Goal: Information Seeking & Learning: Learn about a topic

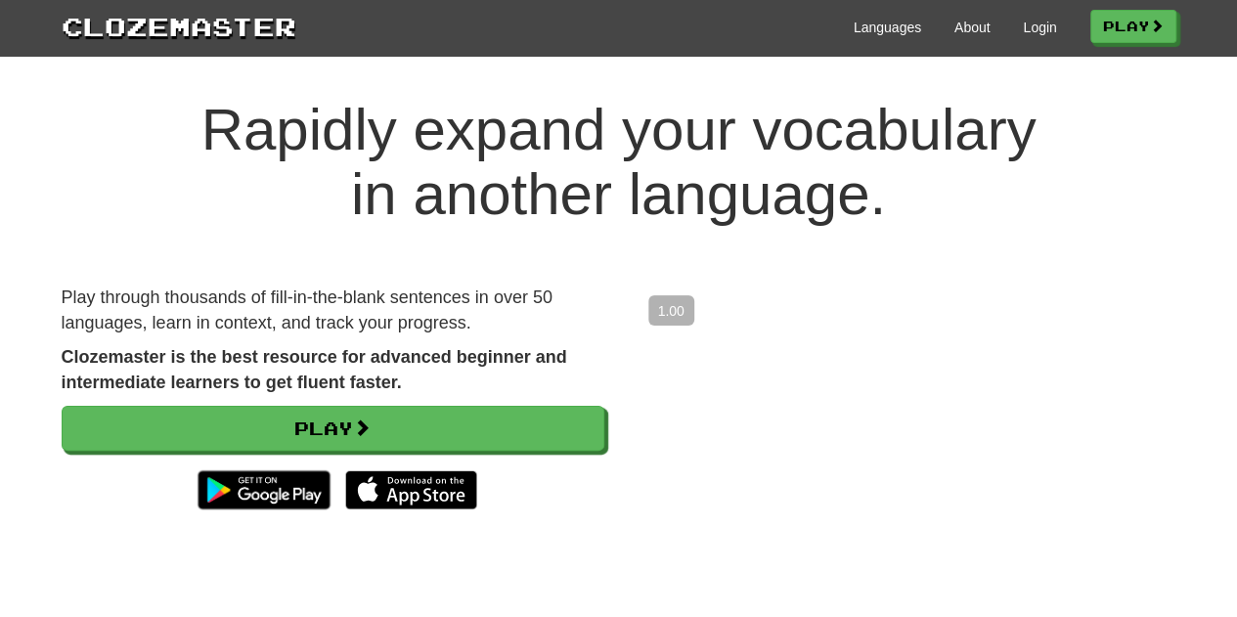
scroll to position [16, 0]
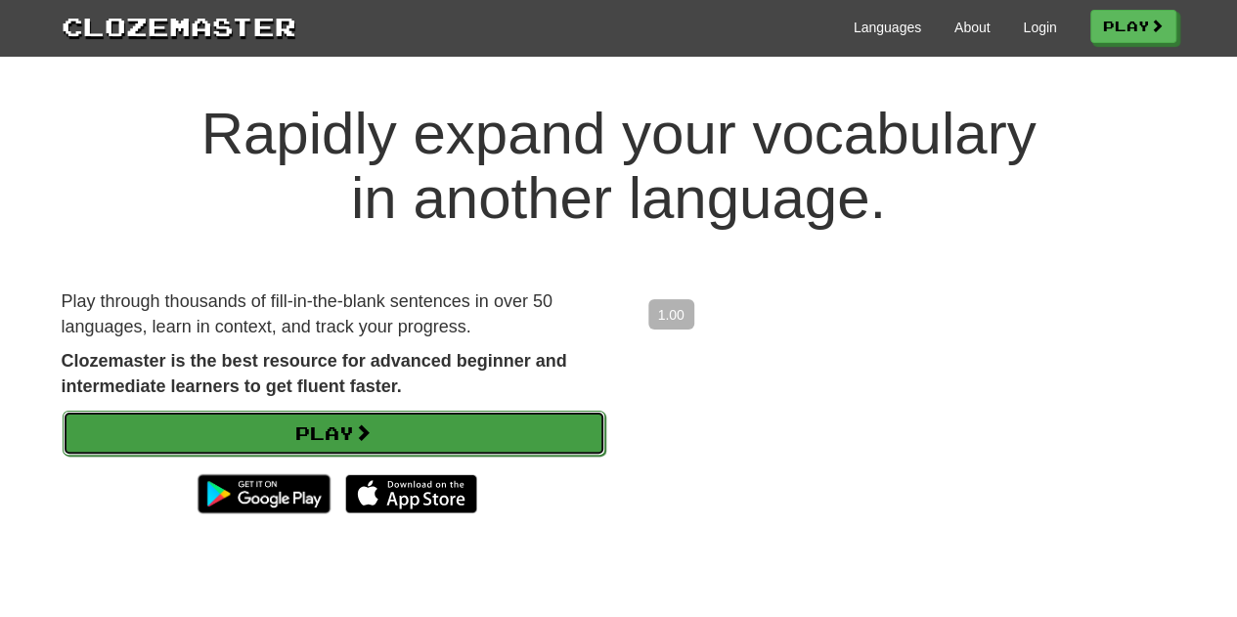
click at [437, 416] on link "Play" at bounding box center [334, 433] width 543 height 45
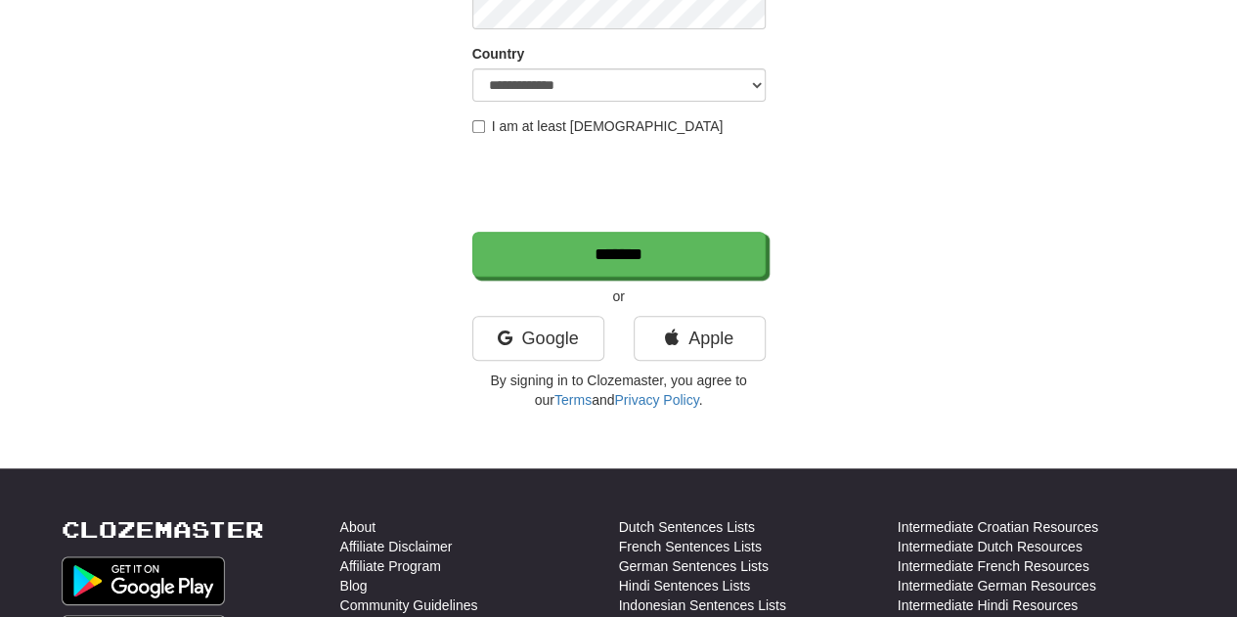
scroll to position [337, 0]
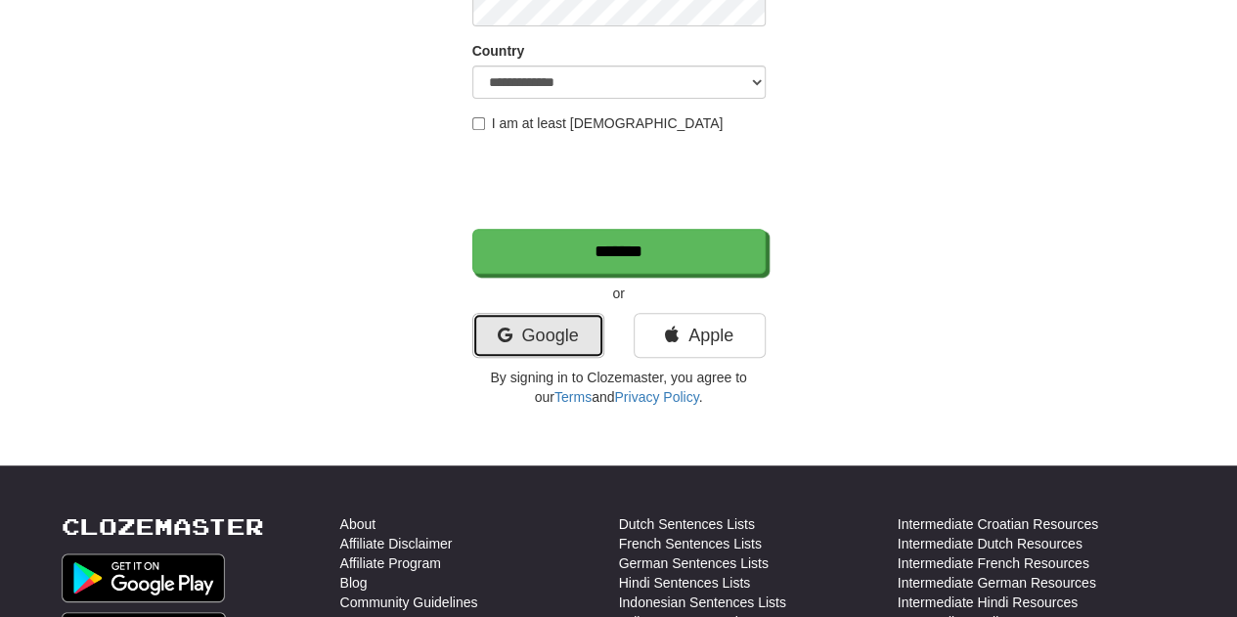
click at [518, 331] on link "Google" at bounding box center [538, 335] width 132 height 45
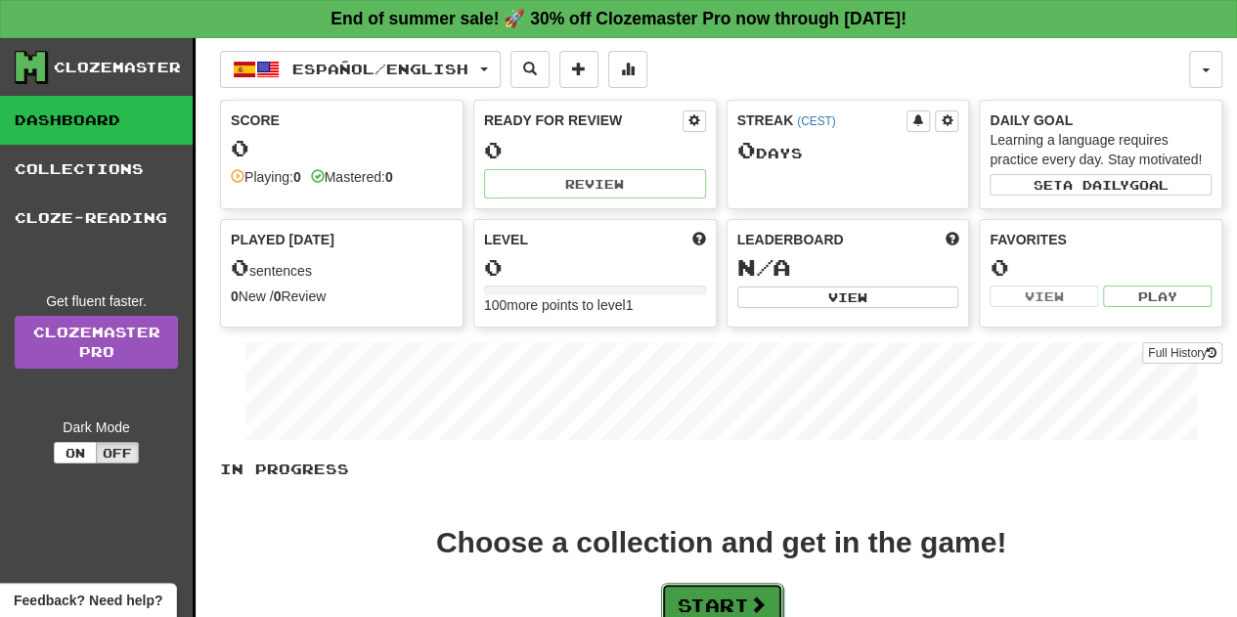
click at [735, 604] on button "Start" at bounding box center [722, 605] width 122 height 45
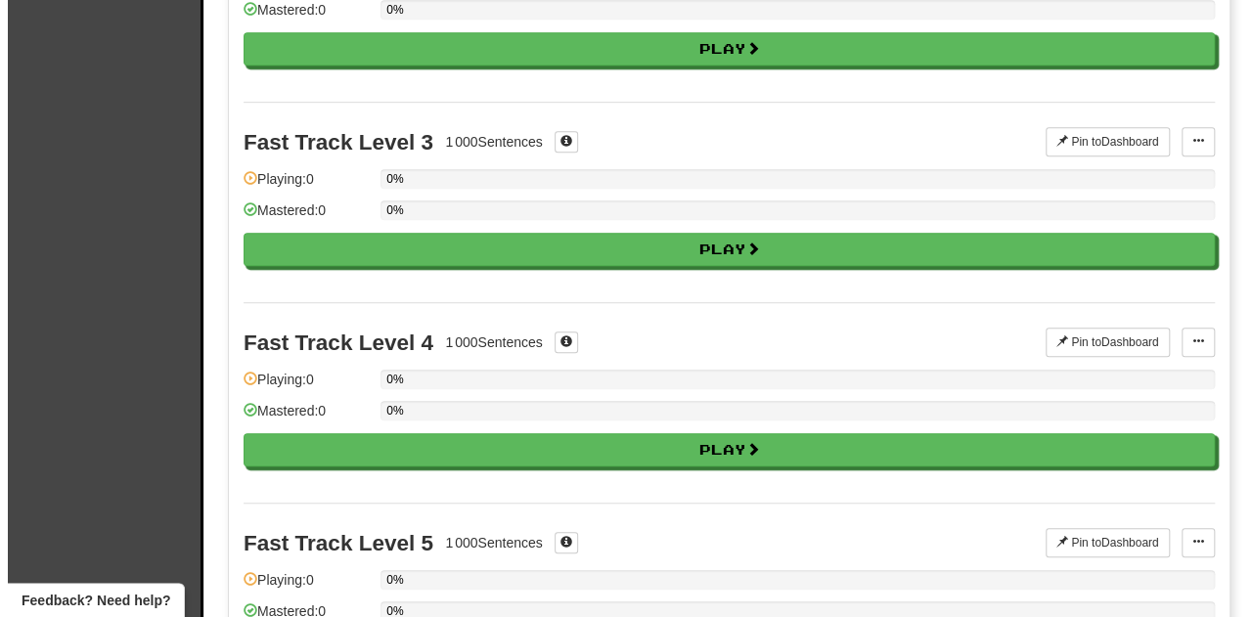
scroll to position [720, 0]
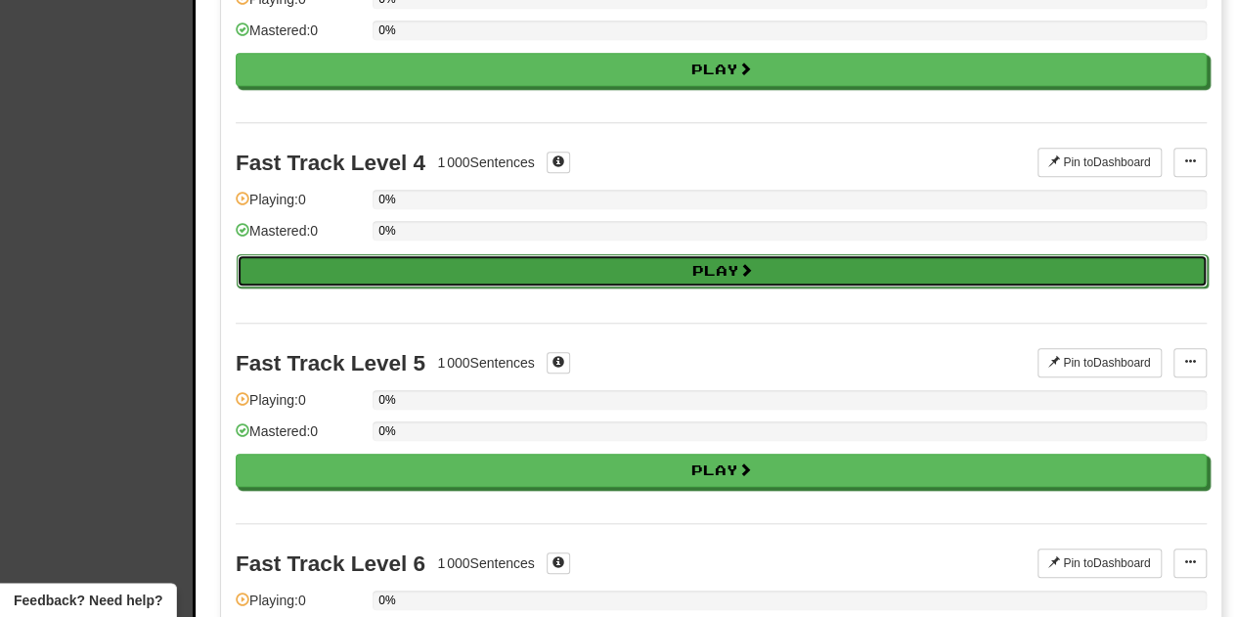
click at [912, 258] on button "Play" at bounding box center [722, 270] width 971 height 33
select select "**"
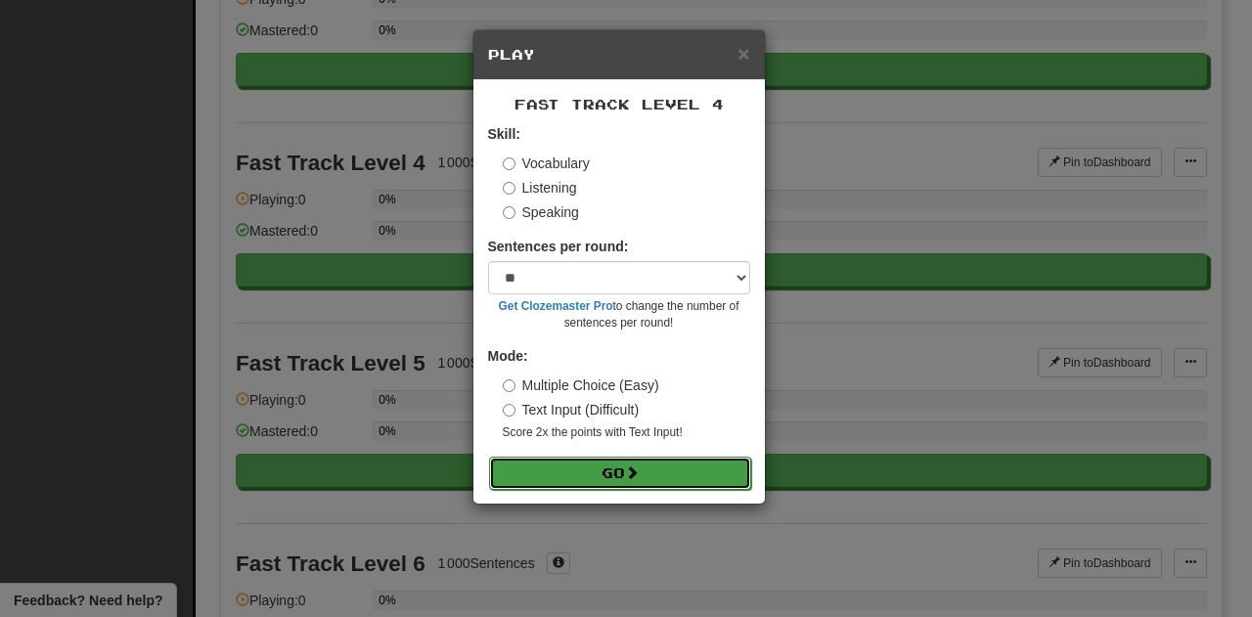
click at [622, 462] on button "Go" at bounding box center [620, 473] width 262 height 33
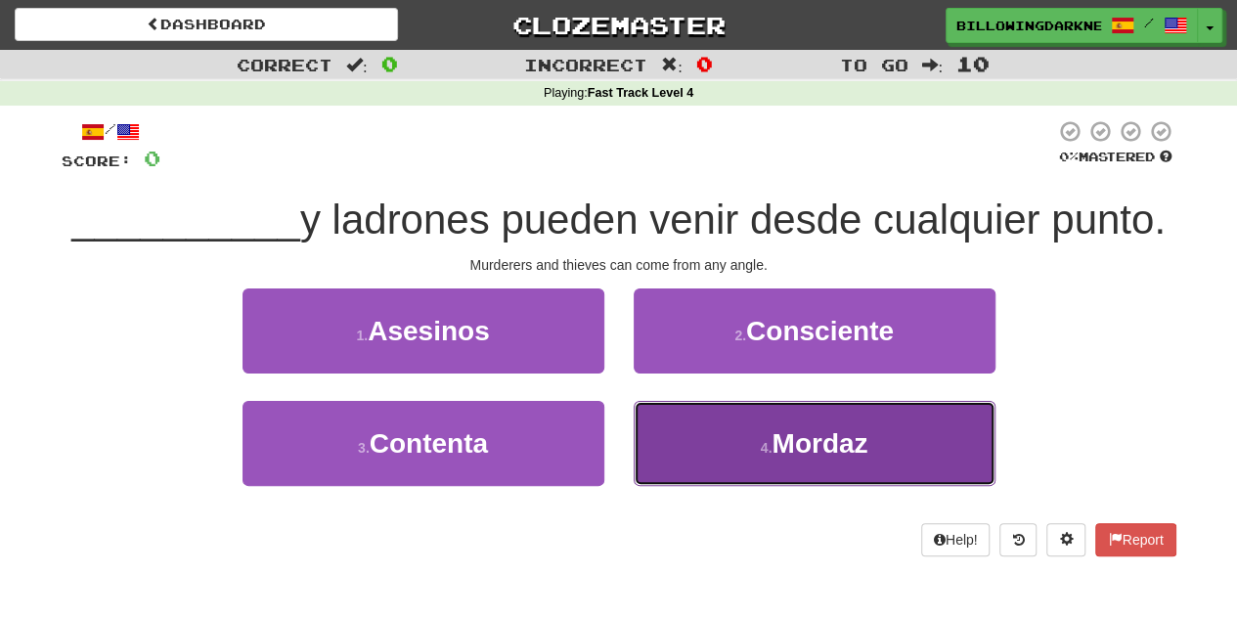
click at [781, 452] on span "Mordaz" at bounding box center [820, 443] width 96 height 30
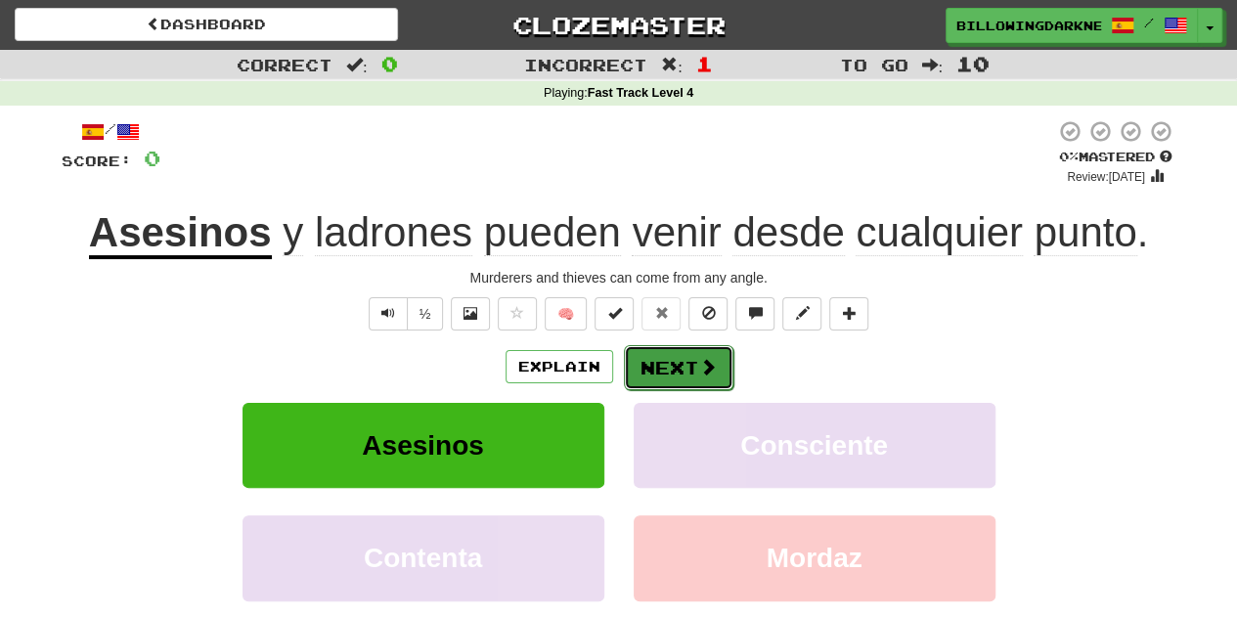
click at [686, 367] on button "Next" at bounding box center [679, 367] width 110 height 45
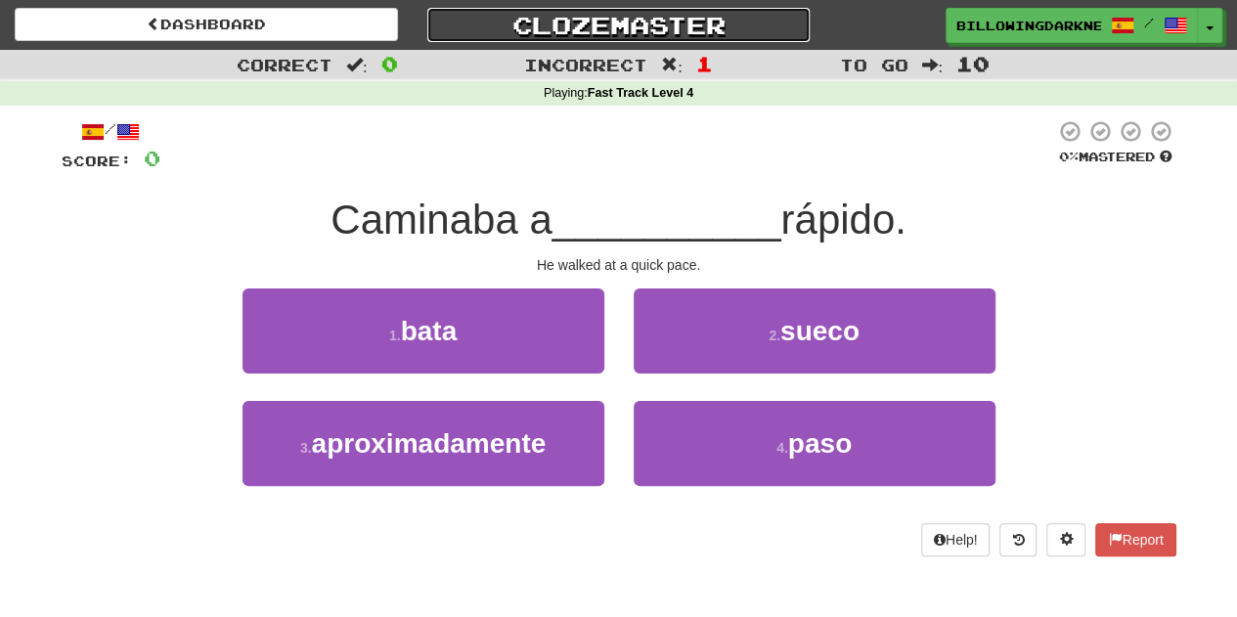
click at [686, 27] on link "Clozemaster" at bounding box center [618, 25] width 383 height 34
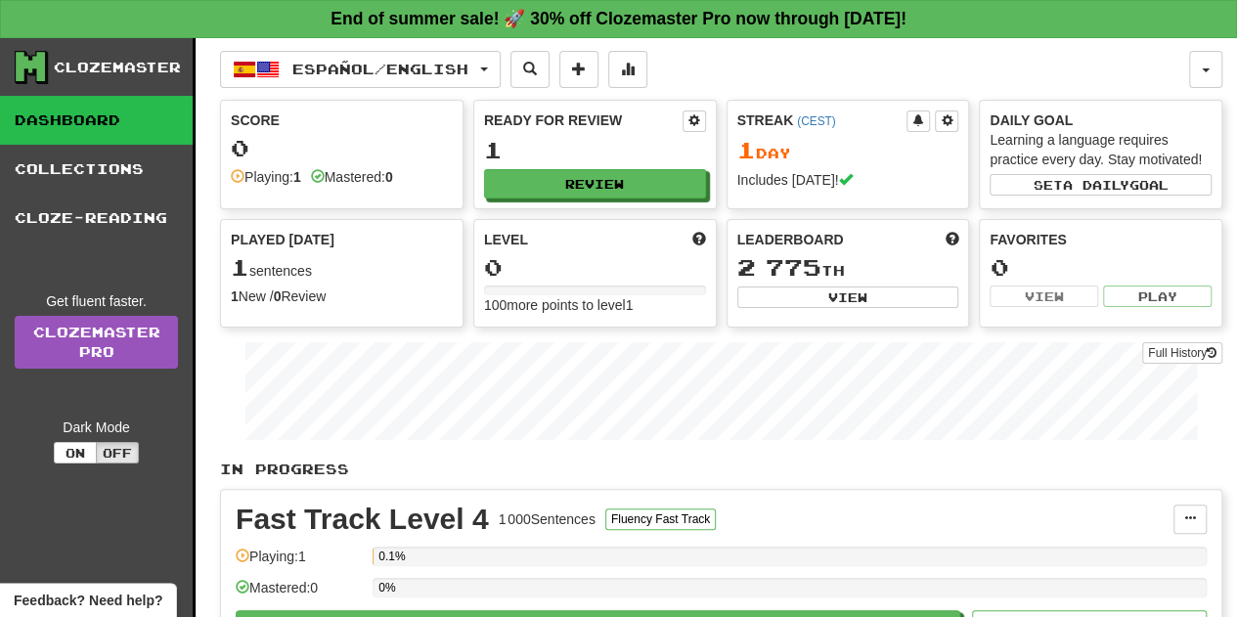
drag, startPoint x: 1233, startPoint y: 99, endPoint x: 1228, endPoint y: 247, distance: 148.8
click at [1228, 247] on div "Clozemaster Dashboard Collections Cloze-Reading Get fluent faster. Clozemaster …" at bounding box center [618, 396] width 1237 height 717
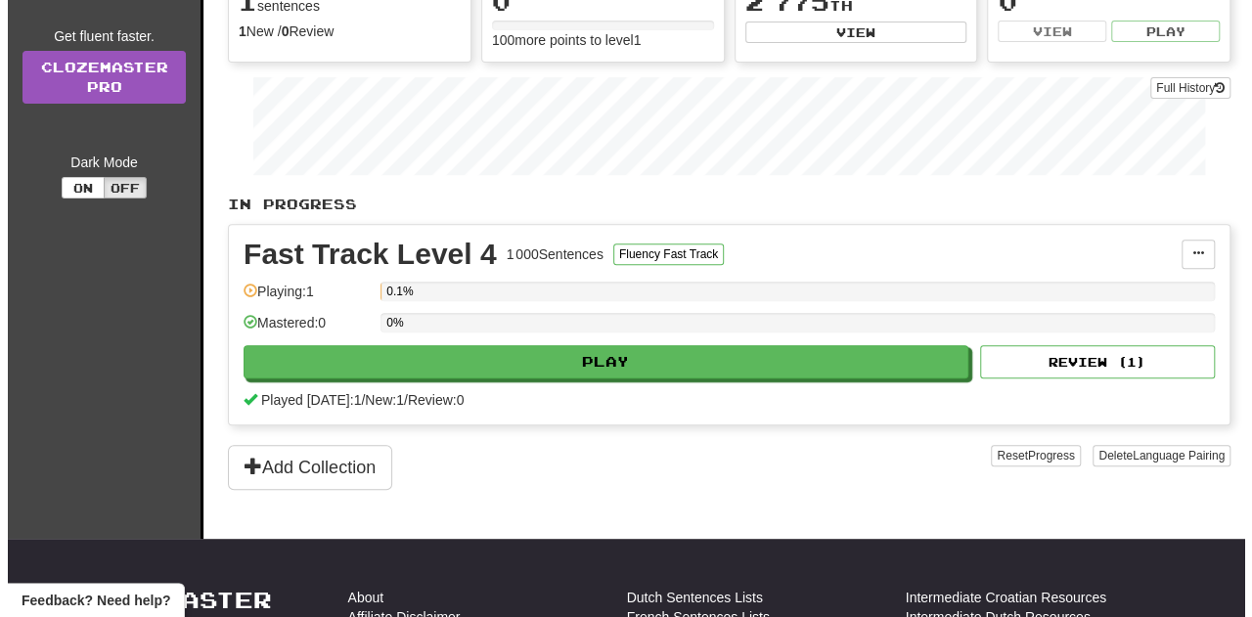
scroll to position [270, 0]
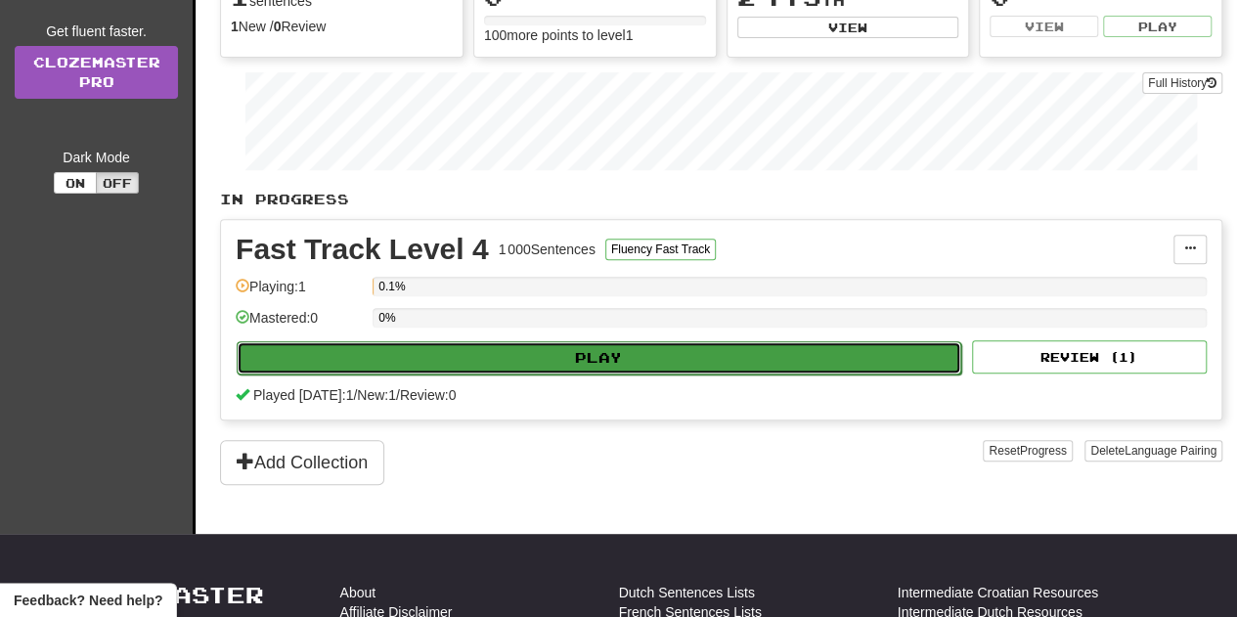
click at [709, 356] on button "Play" at bounding box center [599, 357] width 725 height 33
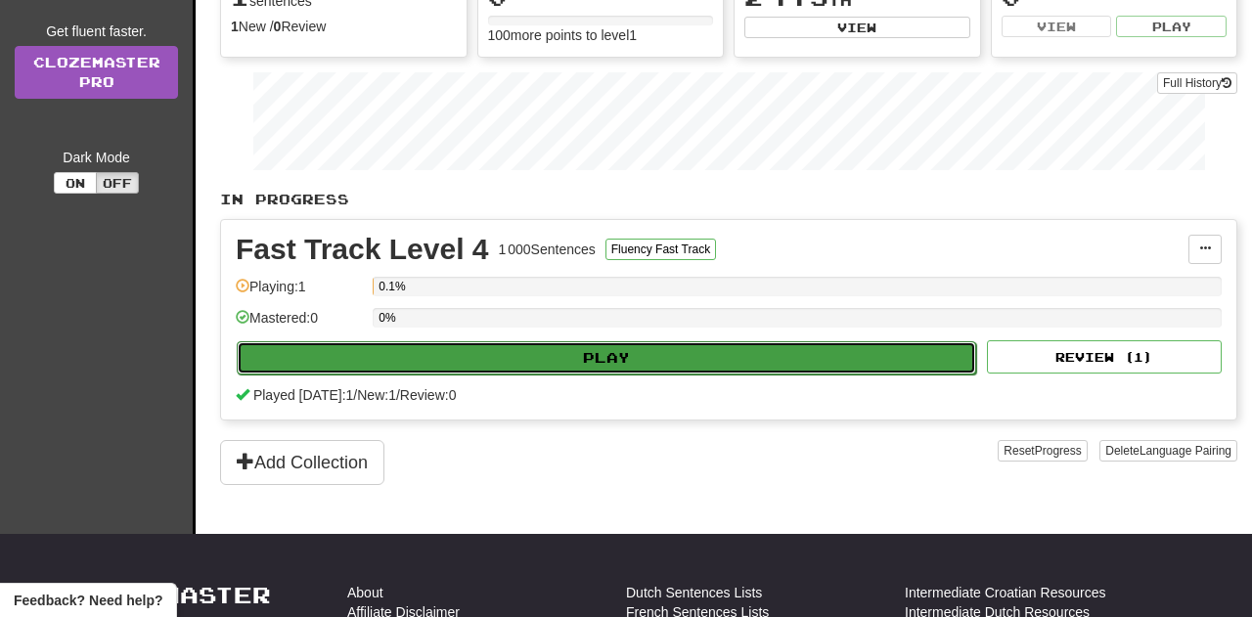
select select "**"
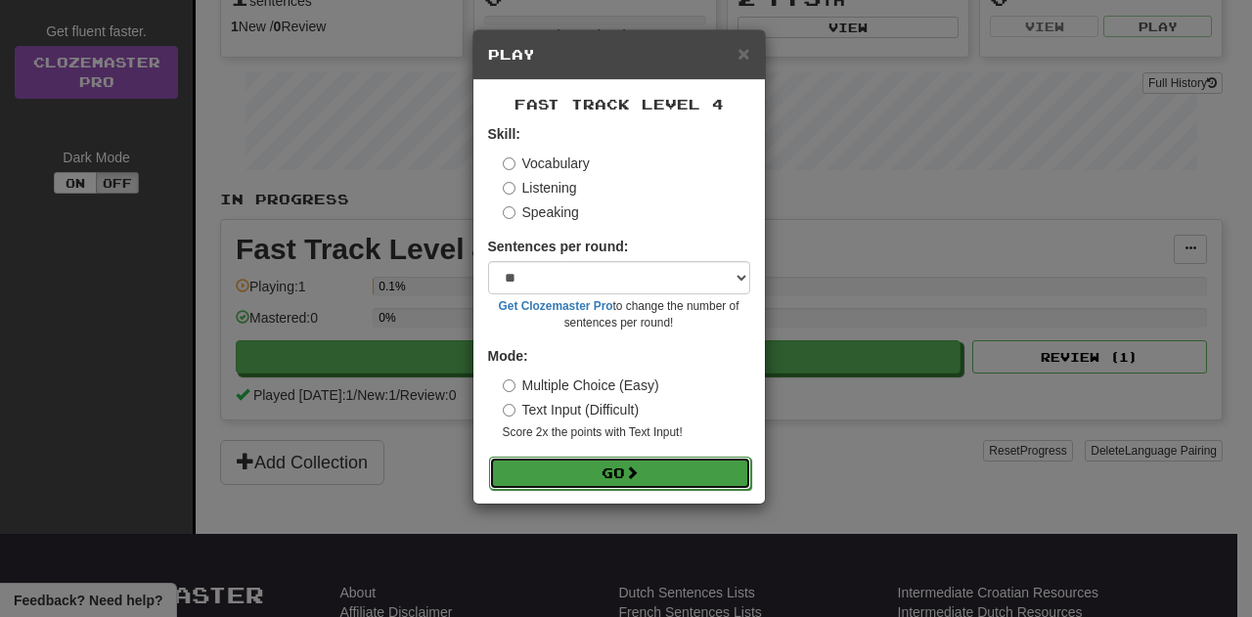
click at [653, 465] on button "Go" at bounding box center [620, 473] width 262 height 33
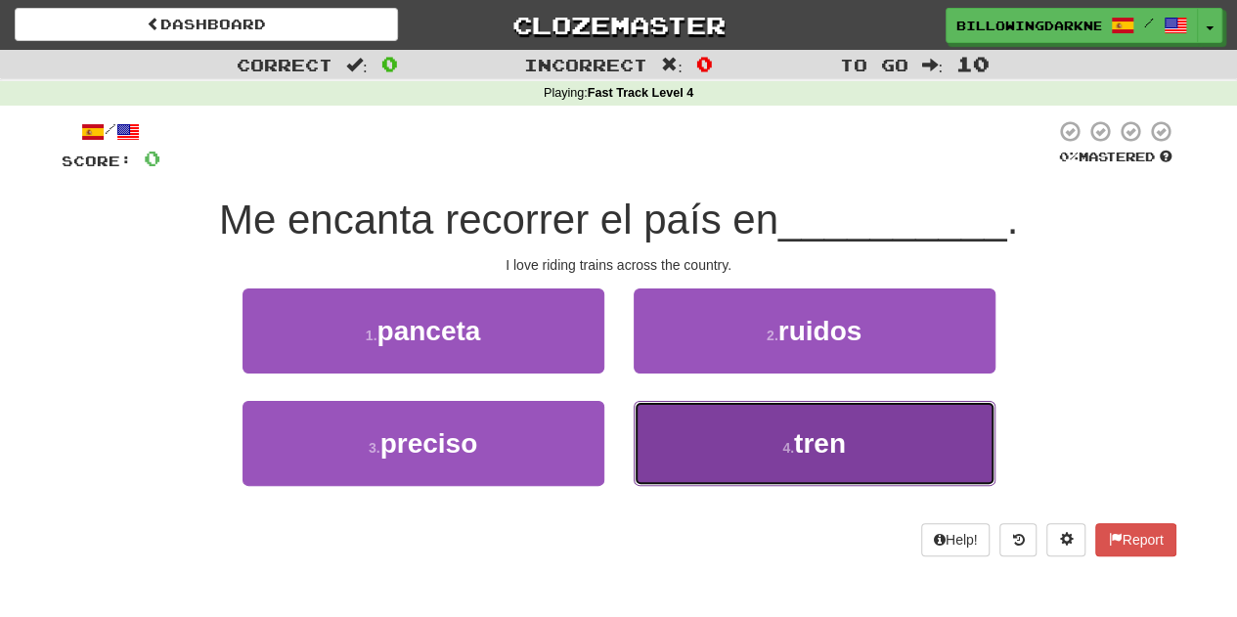
click at [765, 436] on button "4 . tren" at bounding box center [815, 443] width 362 height 85
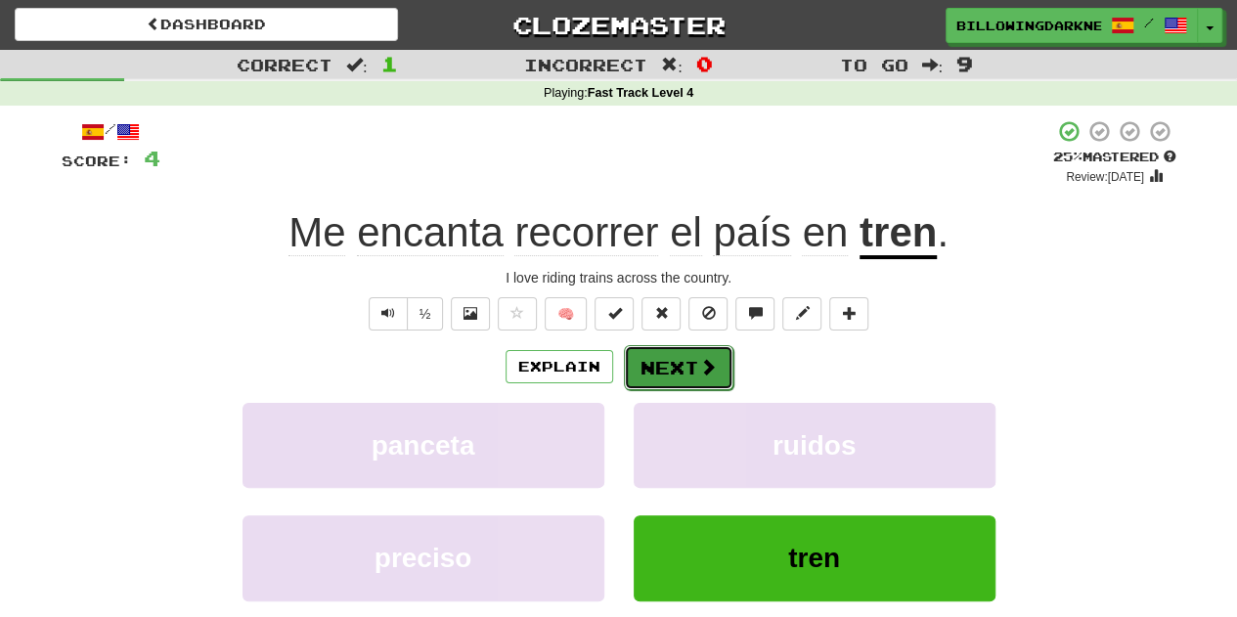
click at [659, 355] on button "Next" at bounding box center [679, 367] width 110 height 45
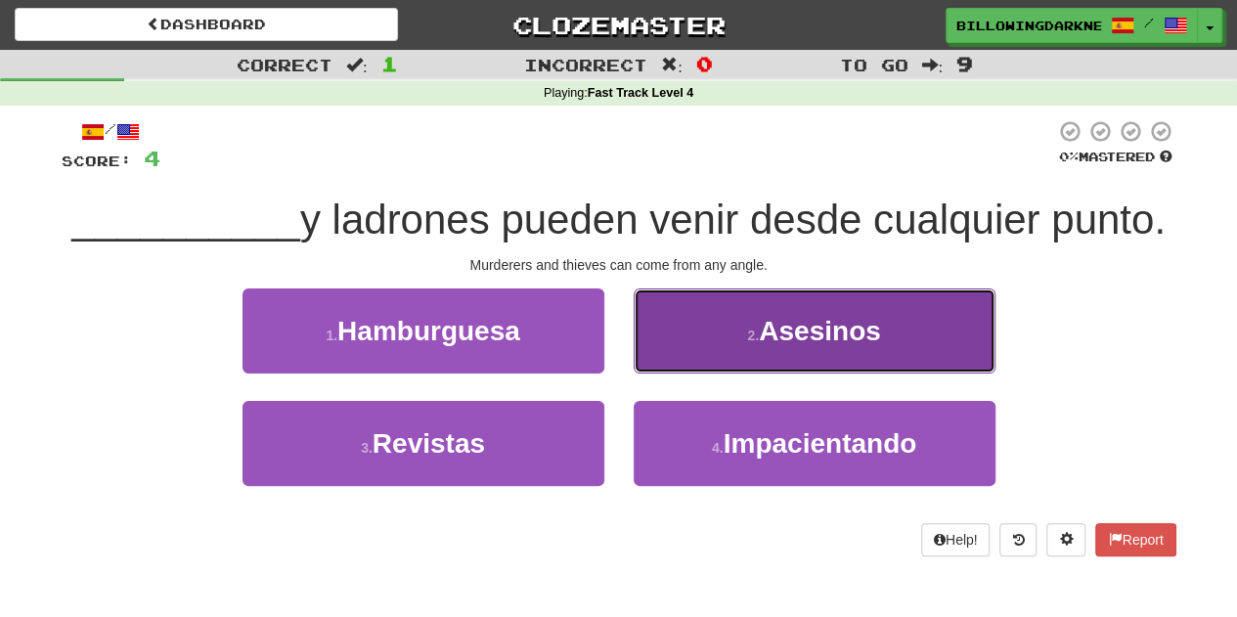
click at [728, 356] on button "2 . Asesinos" at bounding box center [815, 331] width 362 height 85
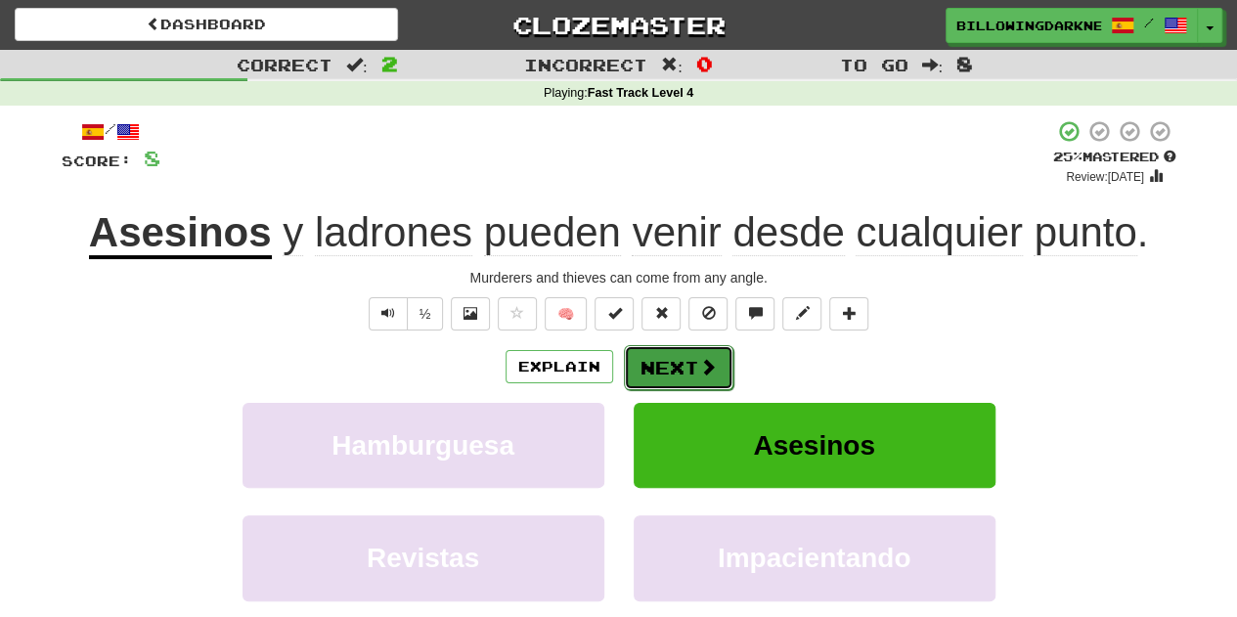
click at [704, 361] on span at bounding box center [708, 367] width 18 height 18
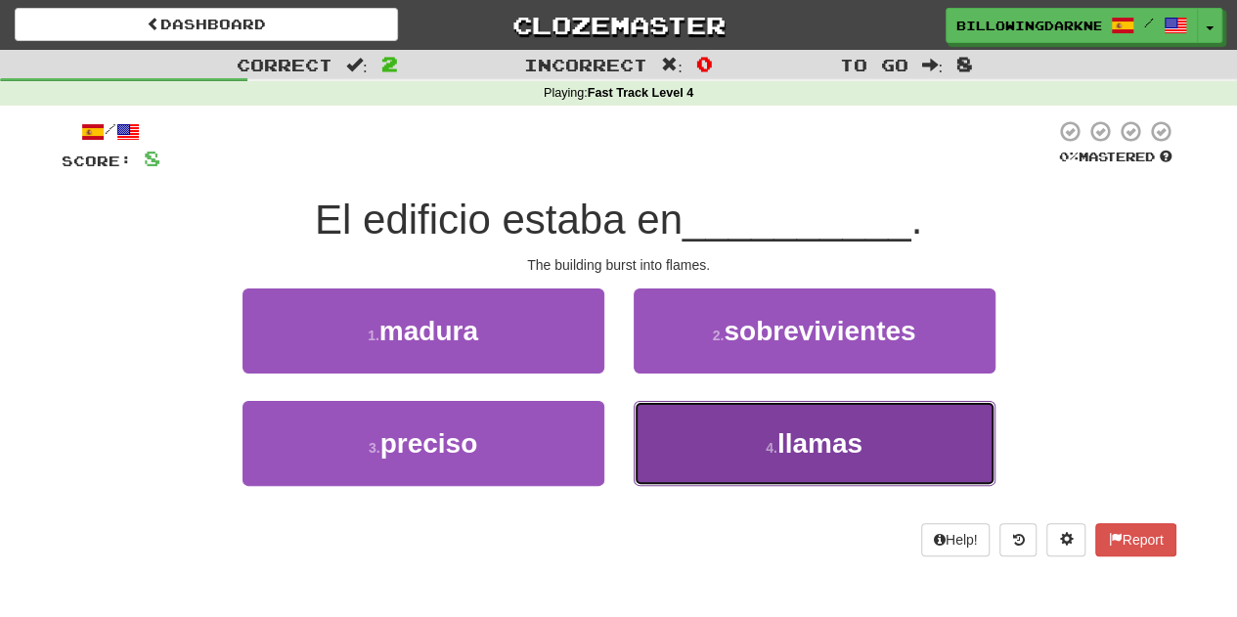
click at [741, 431] on button "4 . llamas" at bounding box center [815, 443] width 362 height 85
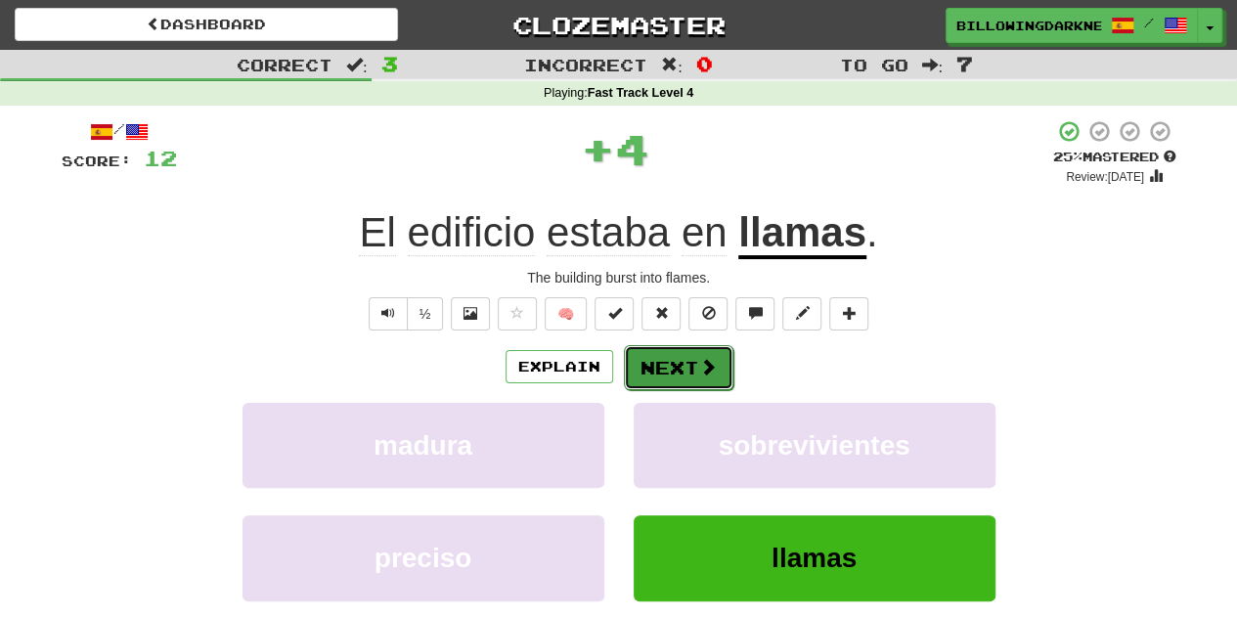
click at [699, 362] on span at bounding box center [708, 367] width 18 height 18
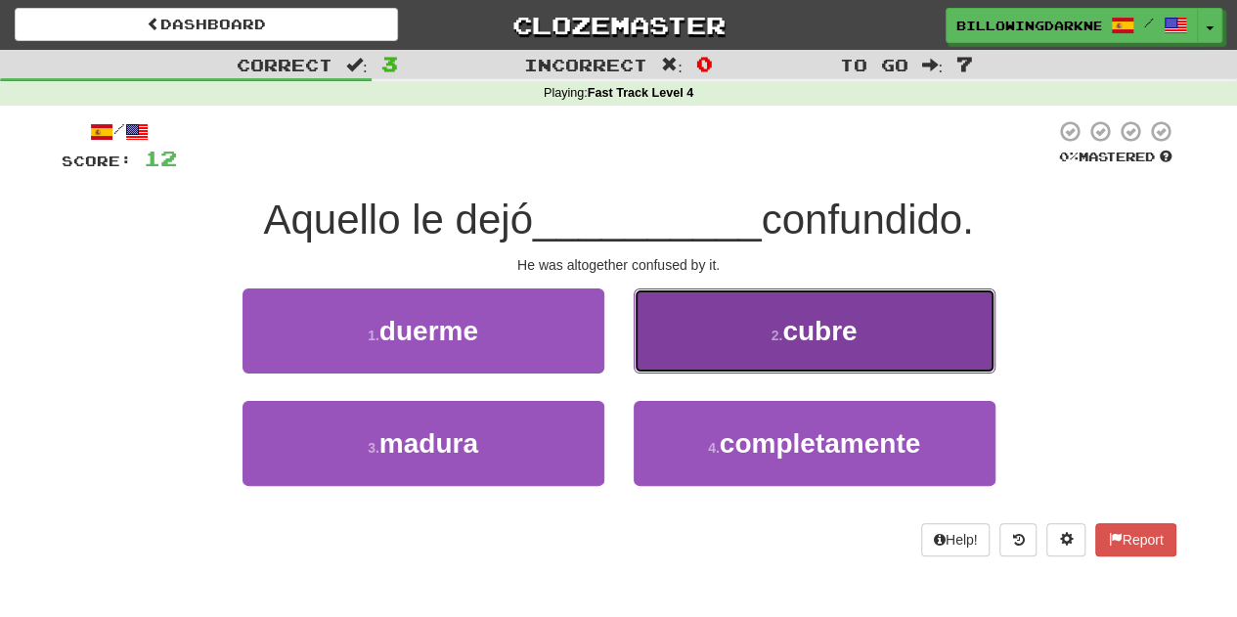
click at [878, 343] on button "2 . cubre" at bounding box center [815, 331] width 362 height 85
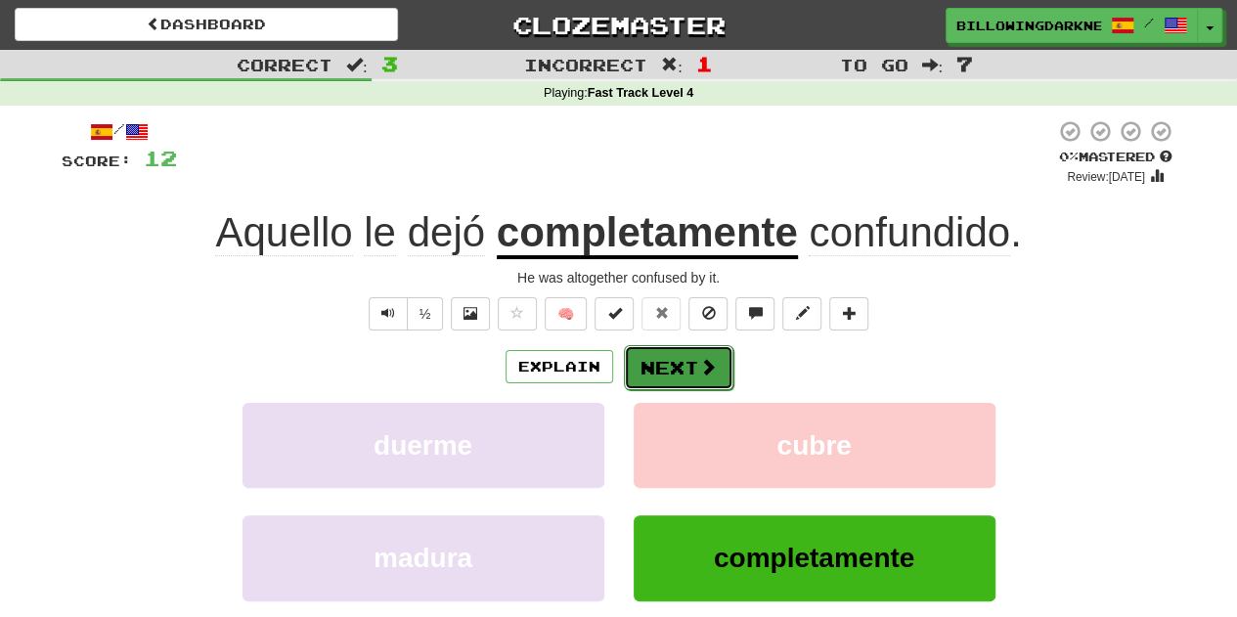
click at [699, 359] on span at bounding box center [708, 367] width 18 height 18
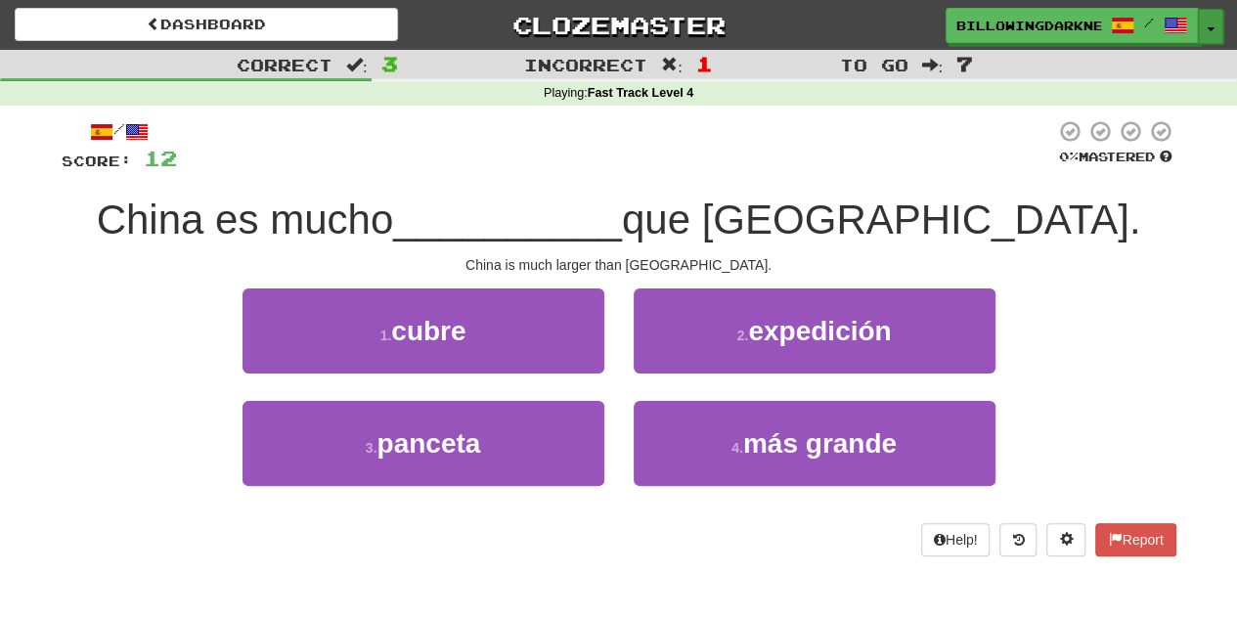
click at [1213, 27] on span "button" at bounding box center [1211, 29] width 8 height 4
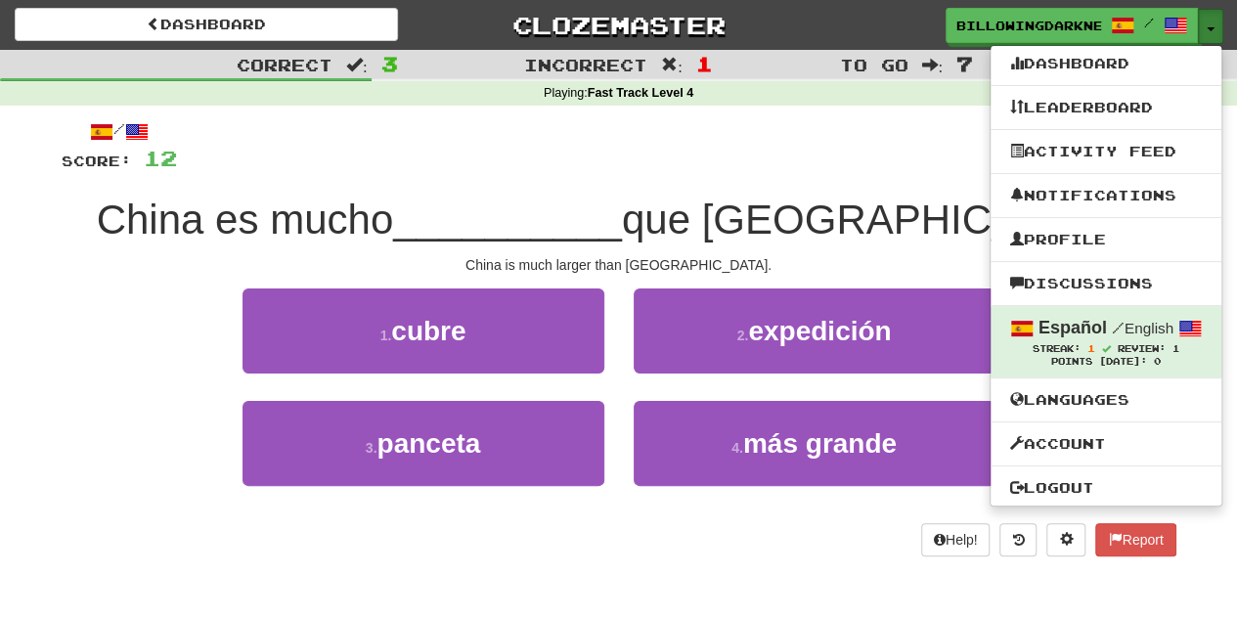
click at [1202, 22] on button "Toggle Dropdown" at bounding box center [1210, 26] width 25 height 35
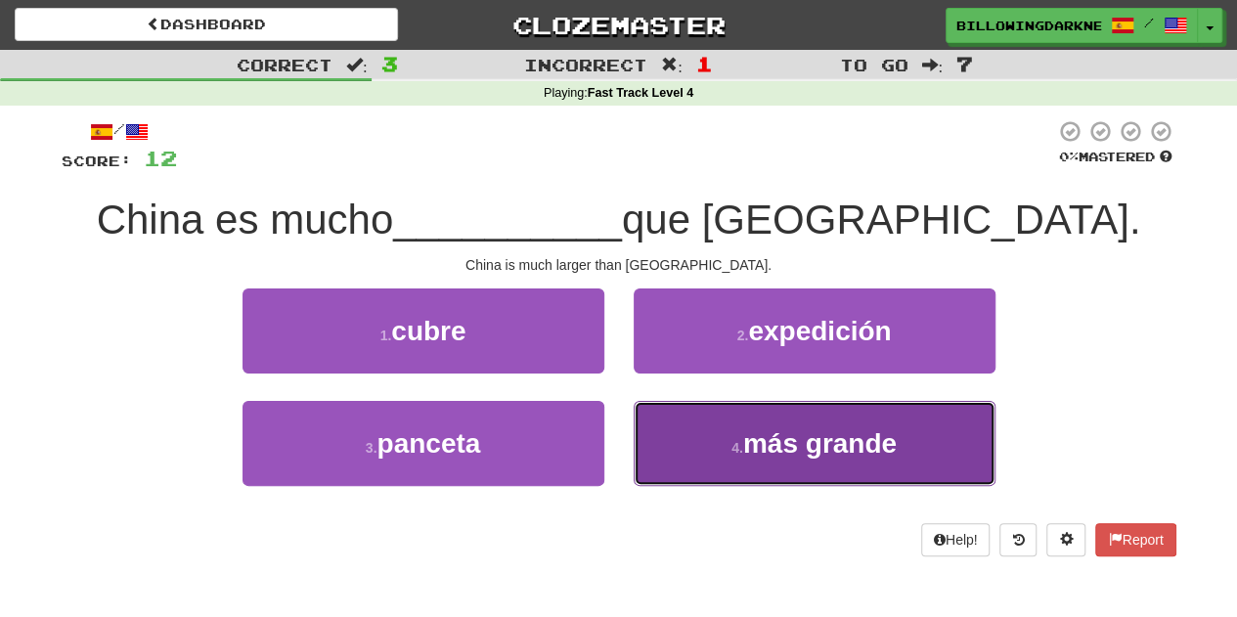
click at [740, 459] on button "4 . más grande" at bounding box center [815, 443] width 362 height 85
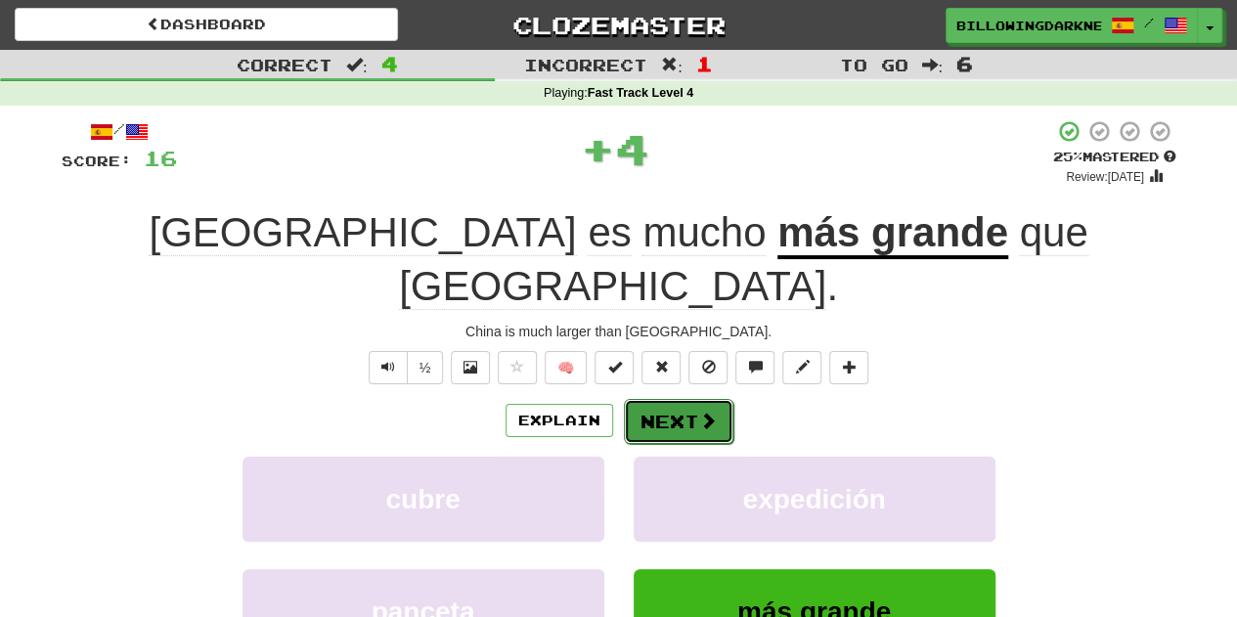
click at [683, 399] on button "Next" at bounding box center [679, 421] width 110 height 45
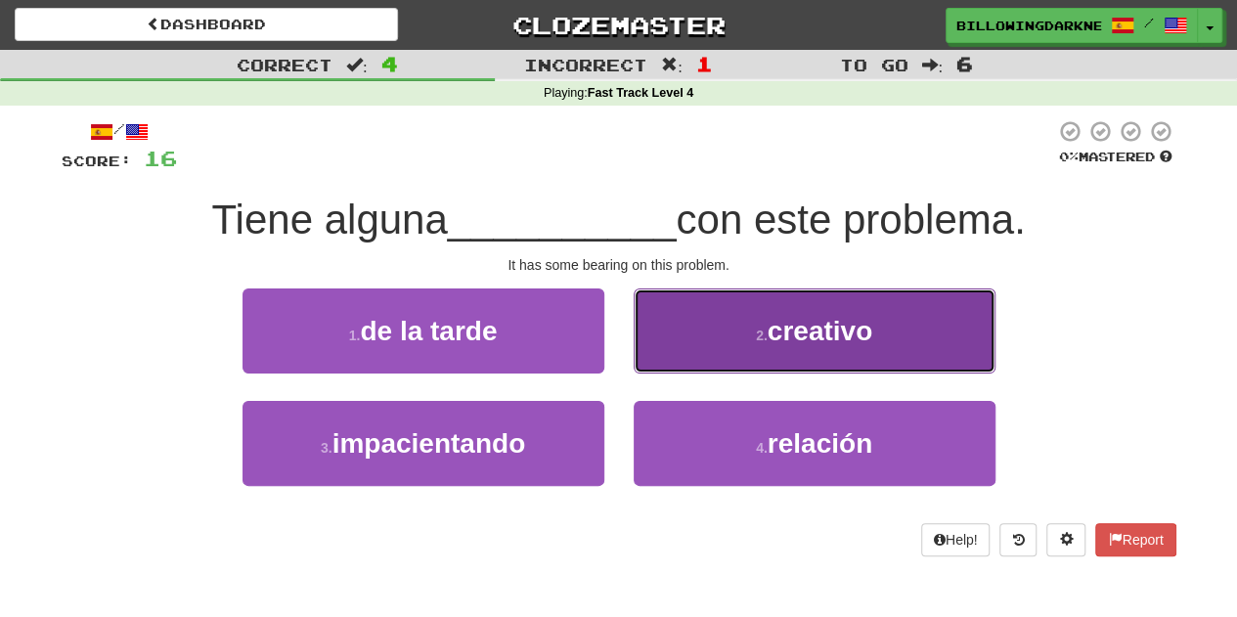
click at [696, 337] on button "2 . creativo" at bounding box center [815, 331] width 362 height 85
